Goal: Check status

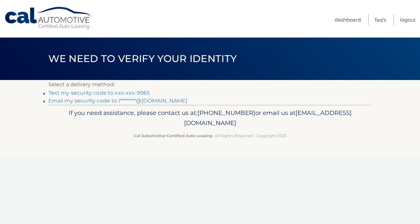
click at [107, 93] on link "Text my security code to xxx-xxx-9965" at bounding box center [99, 93] width 102 height 6
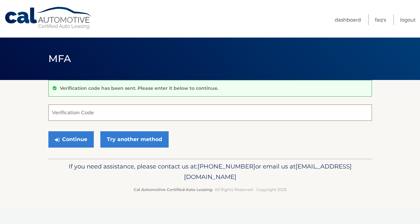
click at [91, 114] on input "Verification Code" at bounding box center [210, 113] width 324 height 16
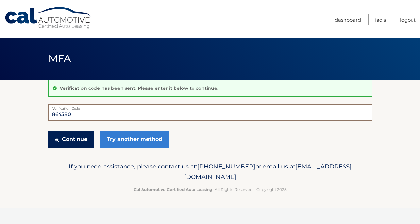
type input "864580"
click at [78, 140] on button "Continue" at bounding box center [70, 139] width 45 height 16
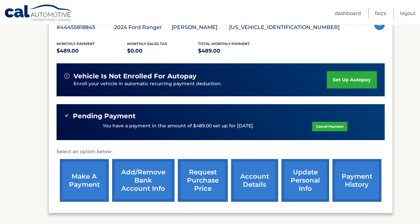
scroll to position [133, 0]
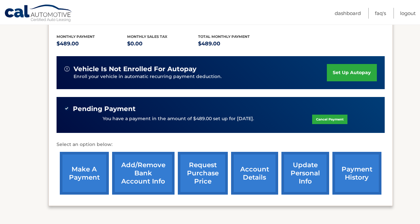
click at [359, 168] on link "payment history" at bounding box center [356, 173] width 49 height 43
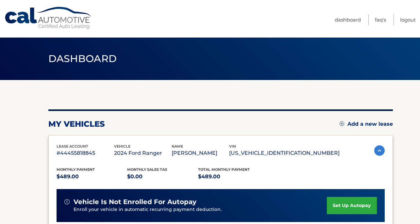
scroll to position [0, 0]
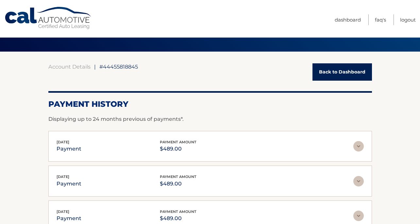
scroll to position [31, 0]
